Goal: Find specific page/section: Find specific page/section

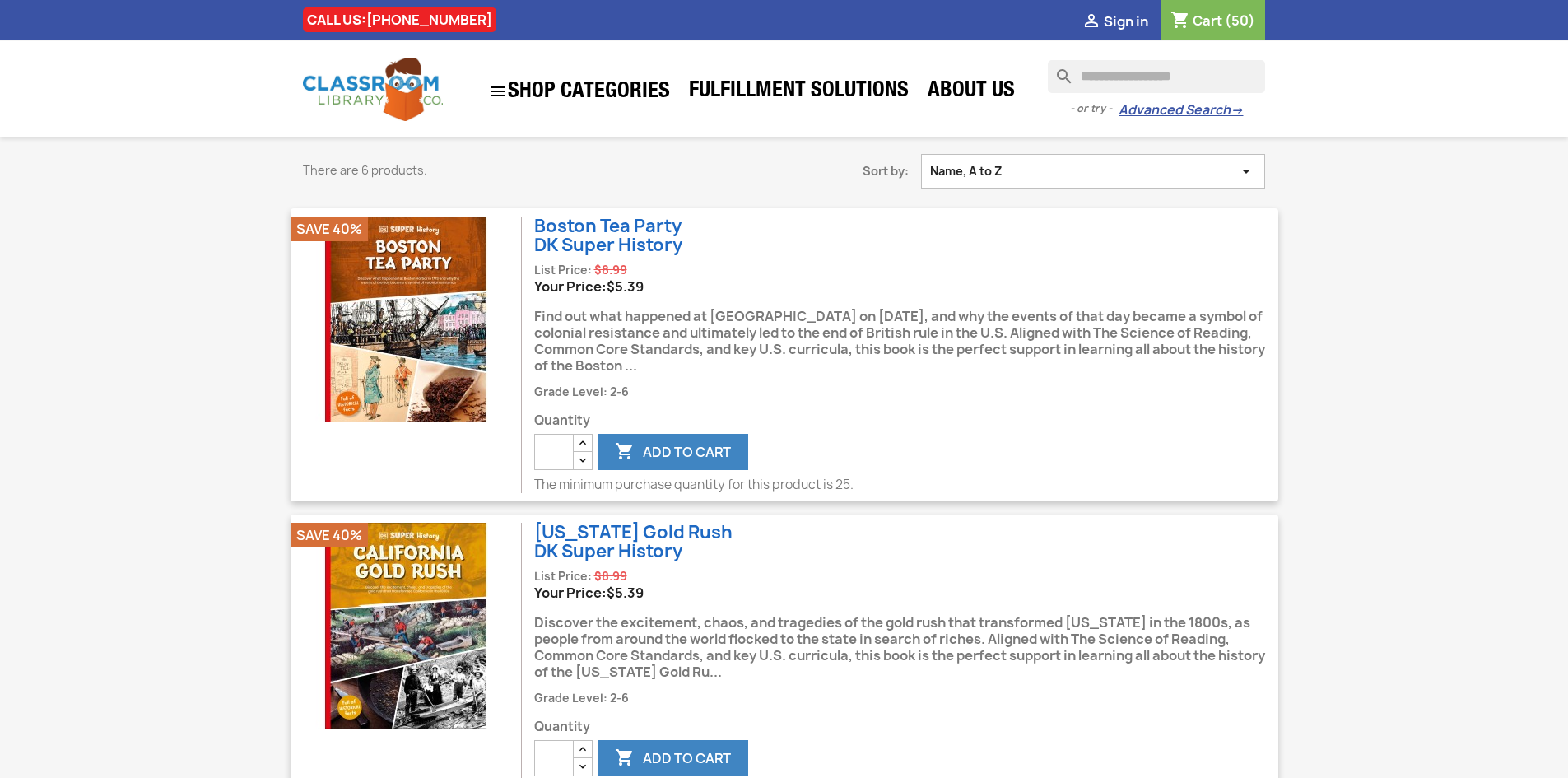
scroll to position [853, 0]
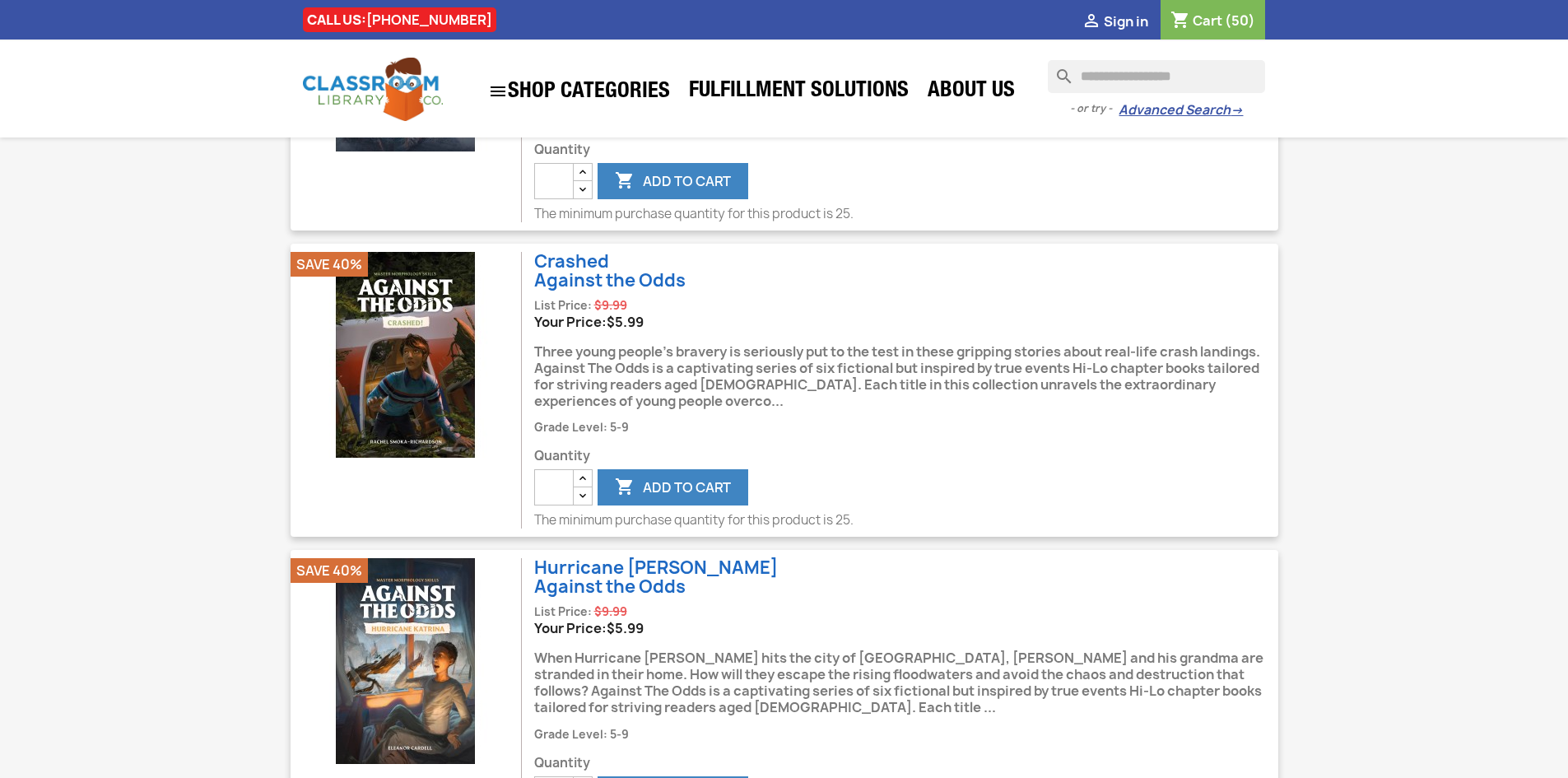
scroll to position [881, 0]
